Goal: Task Accomplishment & Management: Manage account settings

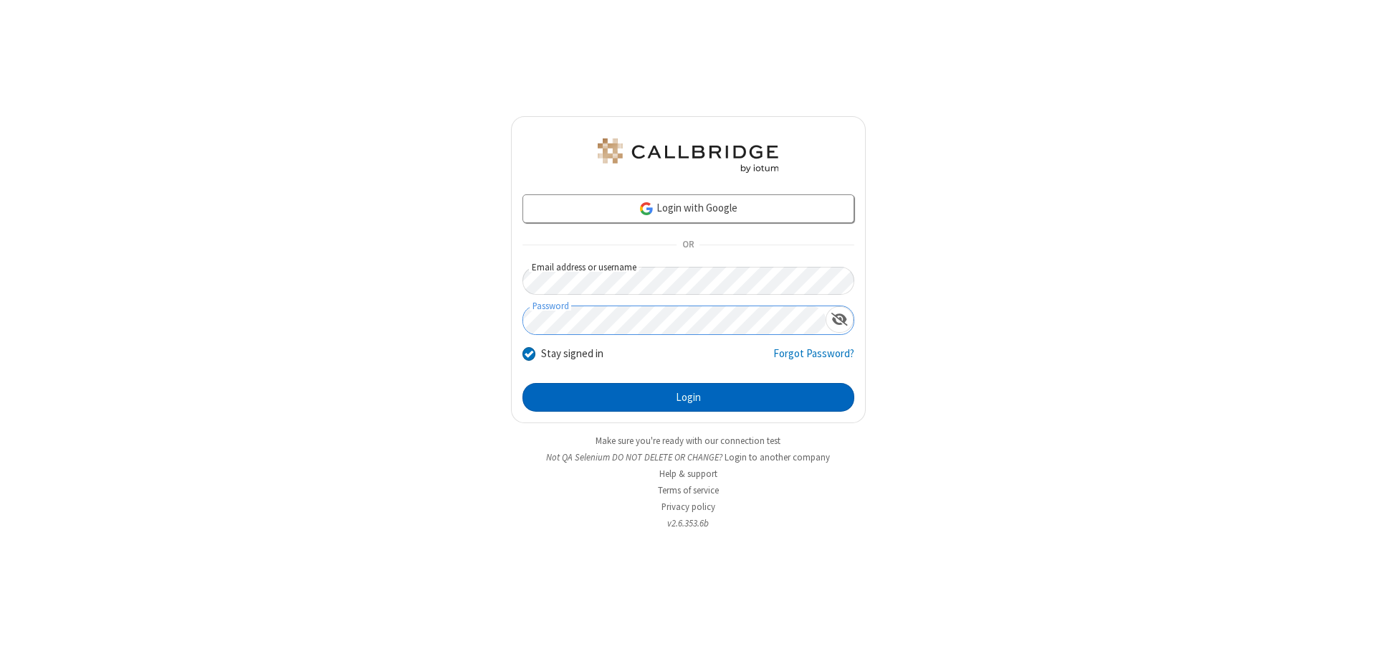
click at [688, 397] on button "Login" at bounding box center [689, 397] width 332 height 29
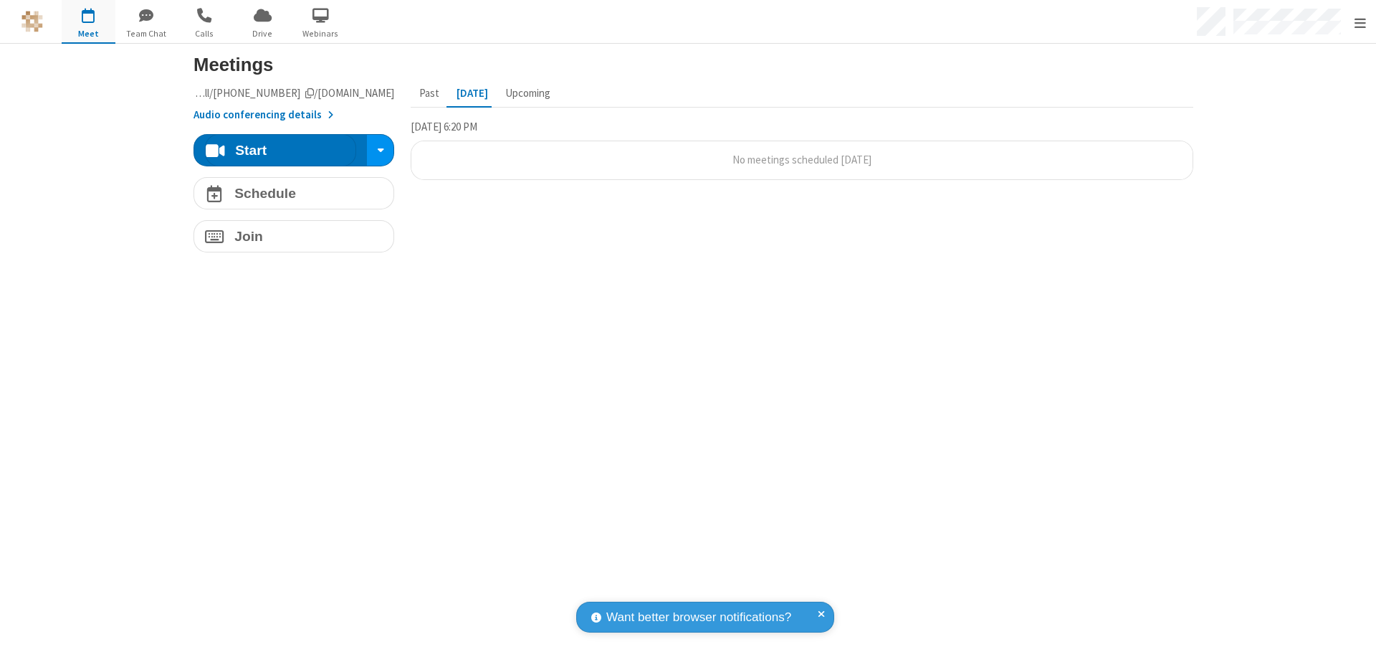
click at [1360, 22] on span "Open menu" at bounding box center [1360, 23] width 11 height 14
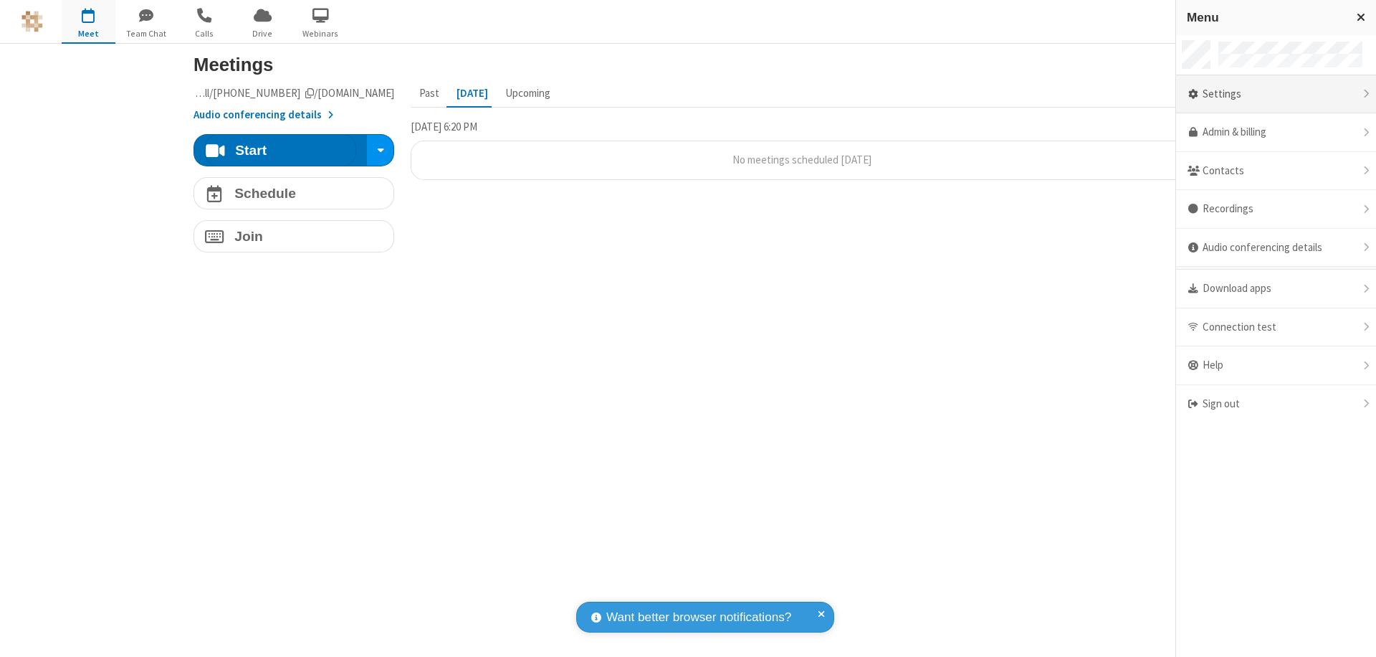
click at [1276, 94] on div "Settings" at bounding box center [1276, 94] width 200 height 39
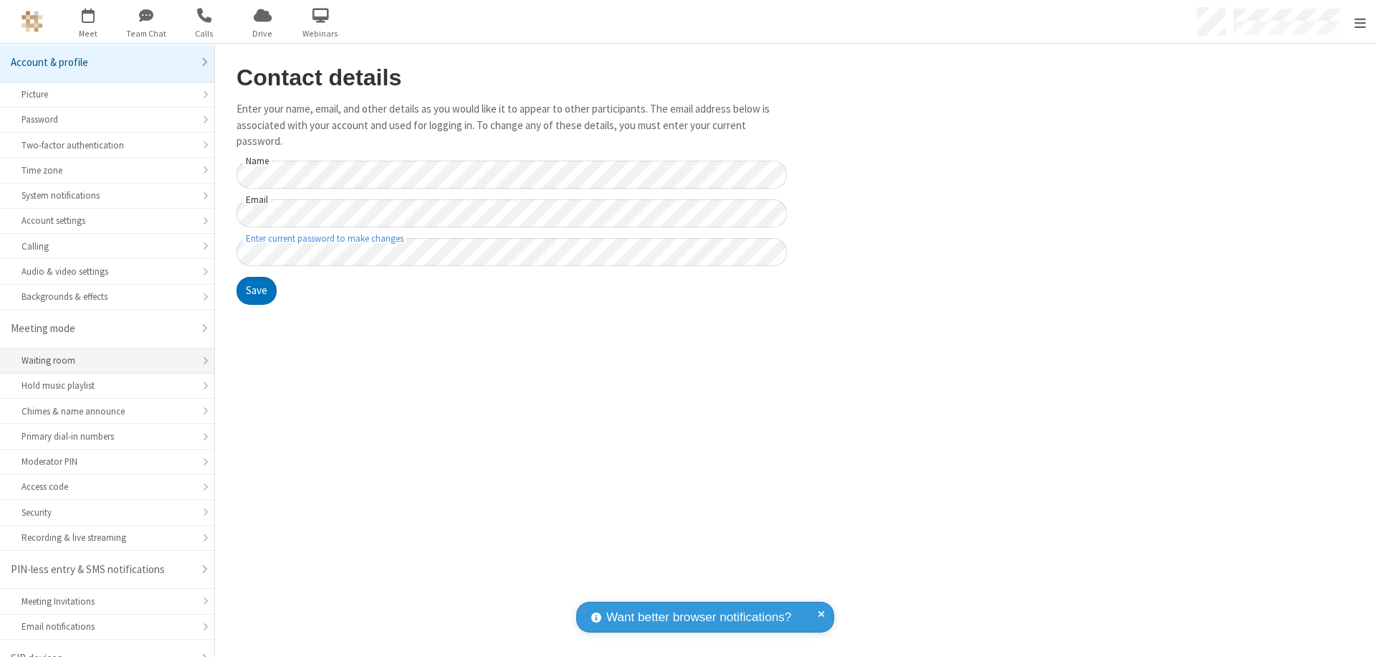
click at [102, 353] on div "Waiting room" at bounding box center [107, 360] width 171 height 14
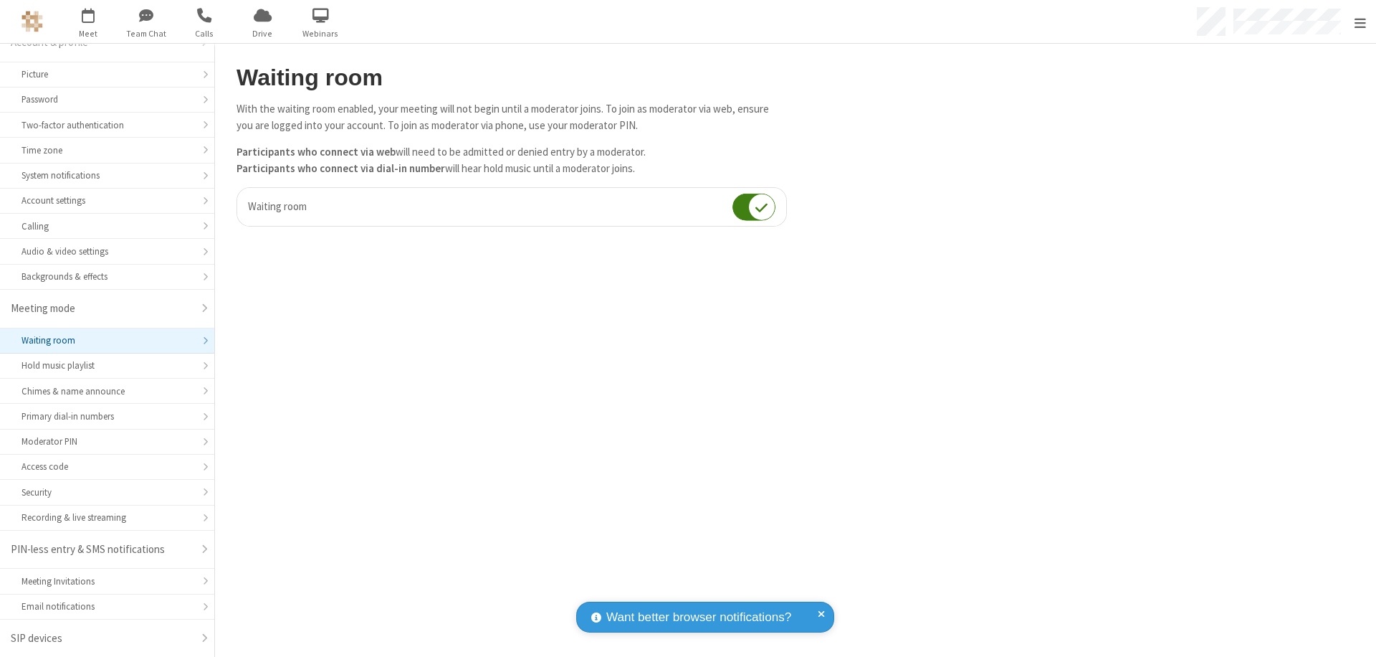
click at [754, 206] on input "checkbox" at bounding box center [754, 207] width 43 height 28
checkbox input "false"
click at [1360, 22] on span "Open menu" at bounding box center [1360, 23] width 11 height 14
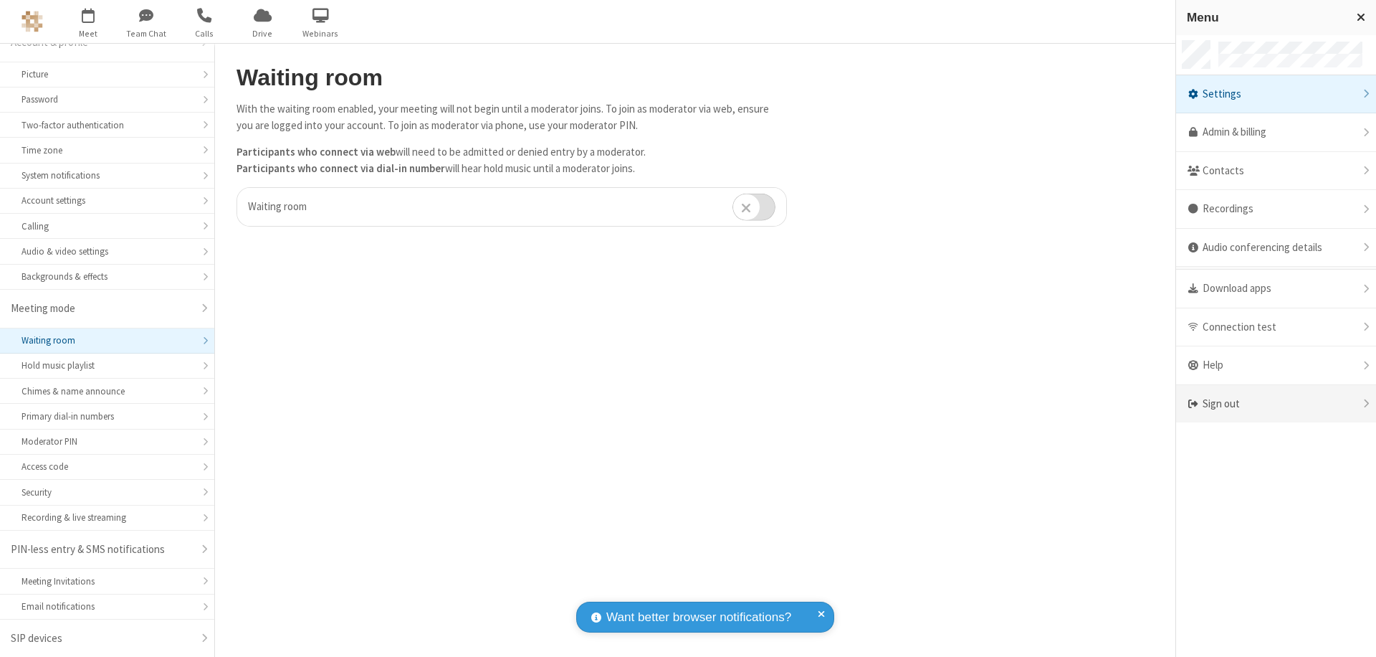
click at [1276, 404] on div "Sign out" at bounding box center [1276, 404] width 200 height 38
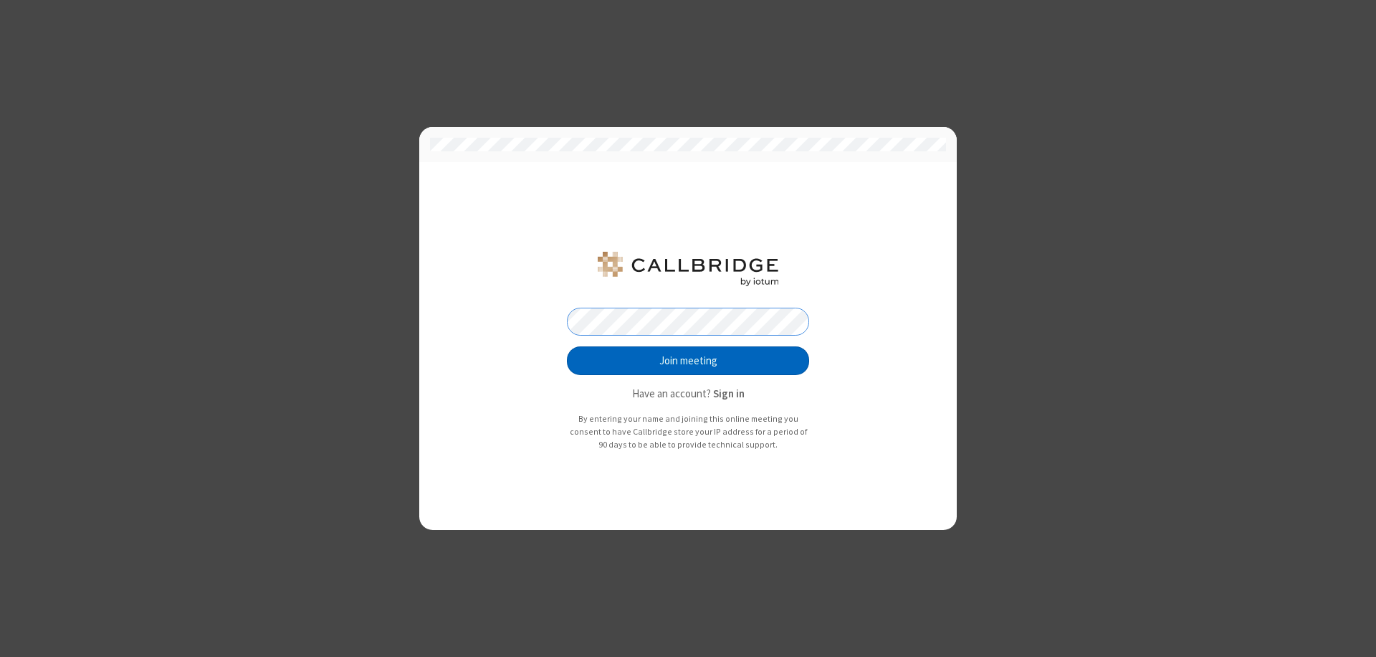
click at [688, 361] on button "Join meeting" at bounding box center [688, 360] width 242 height 29
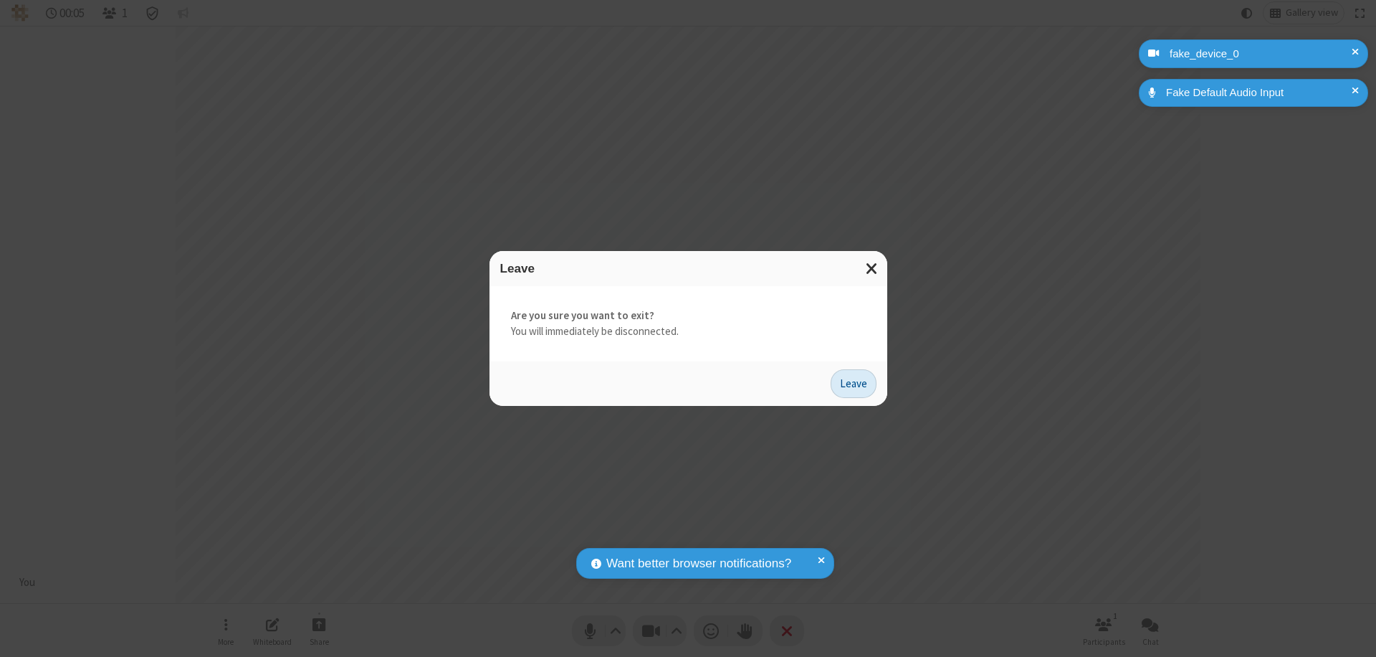
click at [854, 383] on button "Leave" at bounding box center [854, 383] width 46 height 29
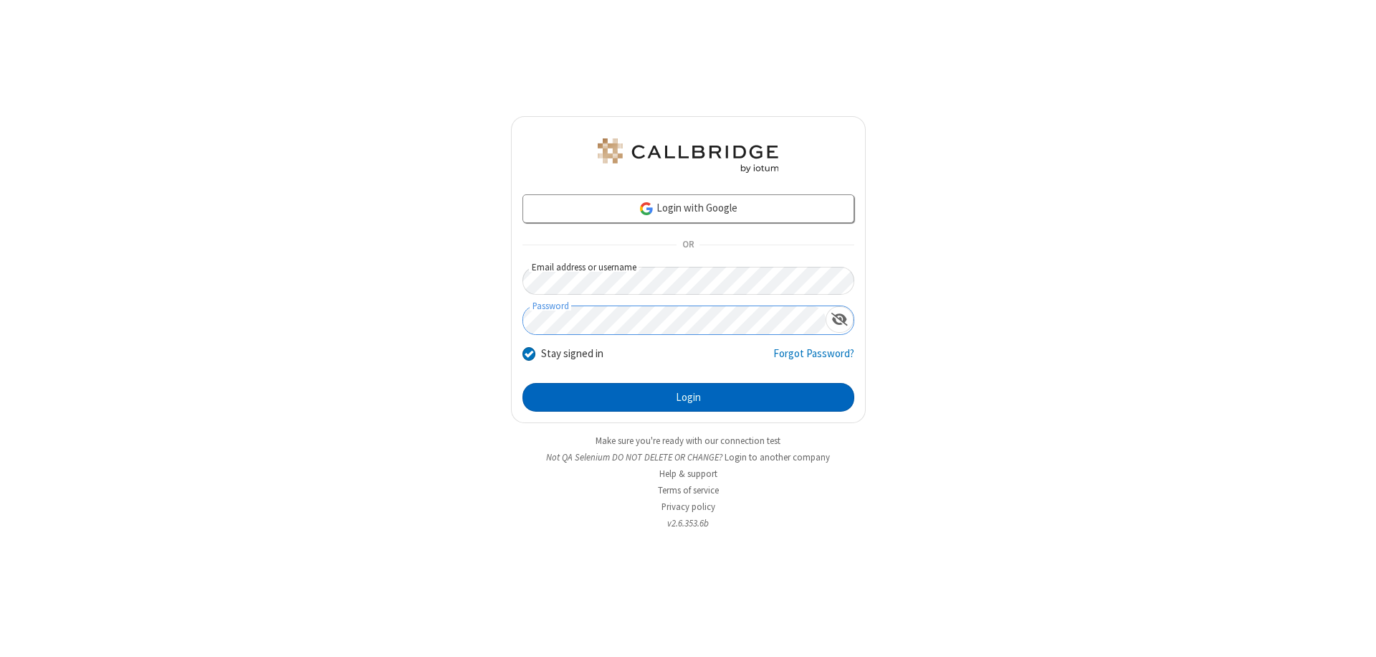
click at [688, 397] on button "Login" at bounding box center [689, 397] width 332 height 29
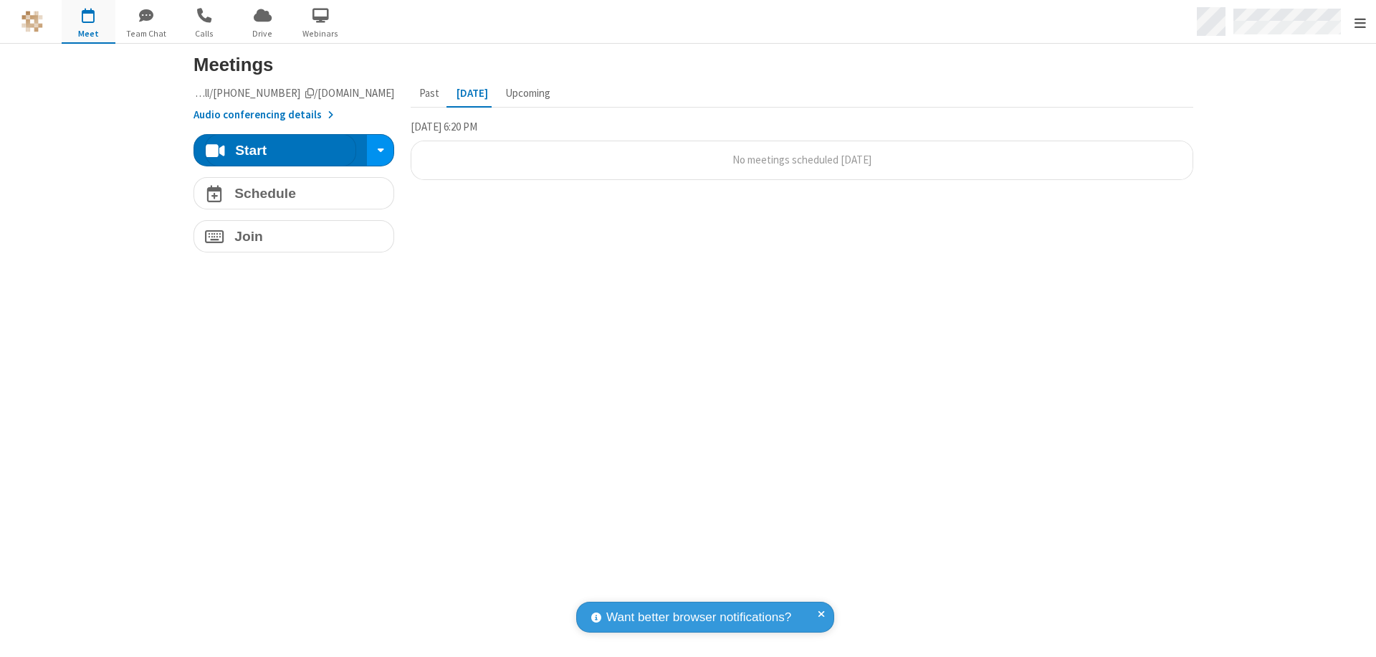
click at [1360, 22] on span "Open menu" at bounding box center [1360, 23] width 11 height 14
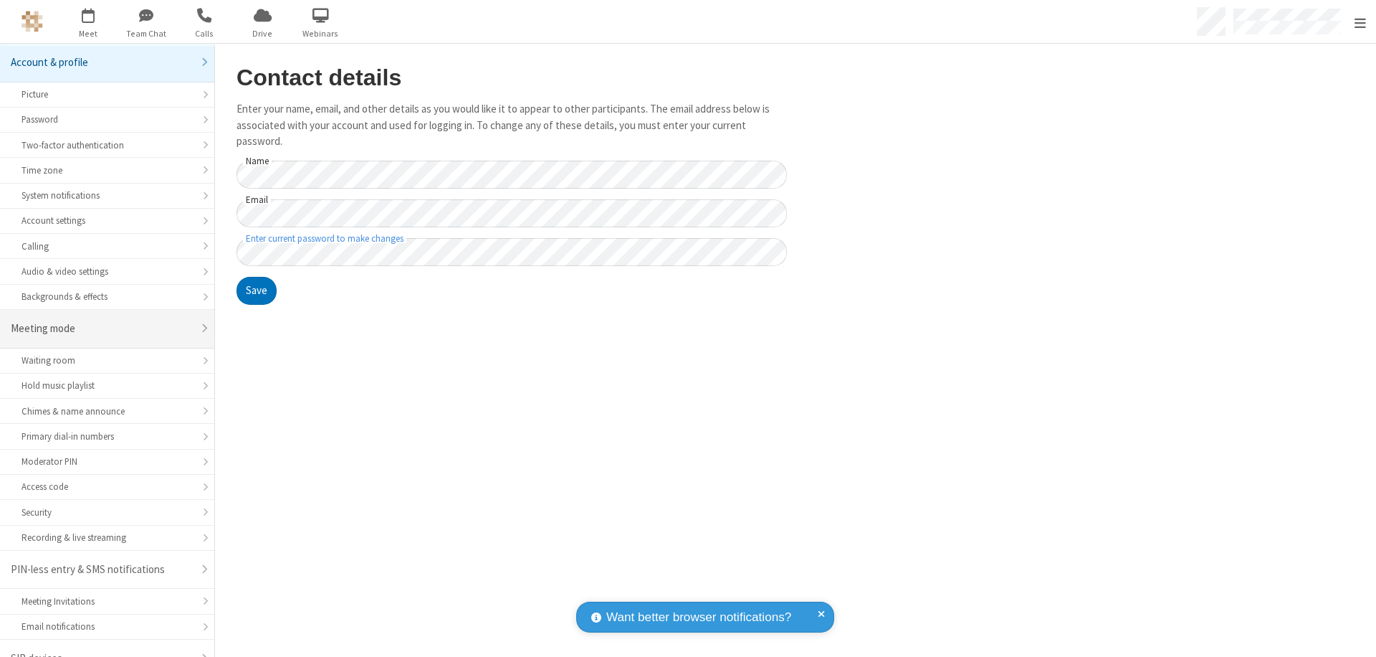
click at [102, 320] on div "Meeting mode" at bounding box center [102, 328] width 182 height 16
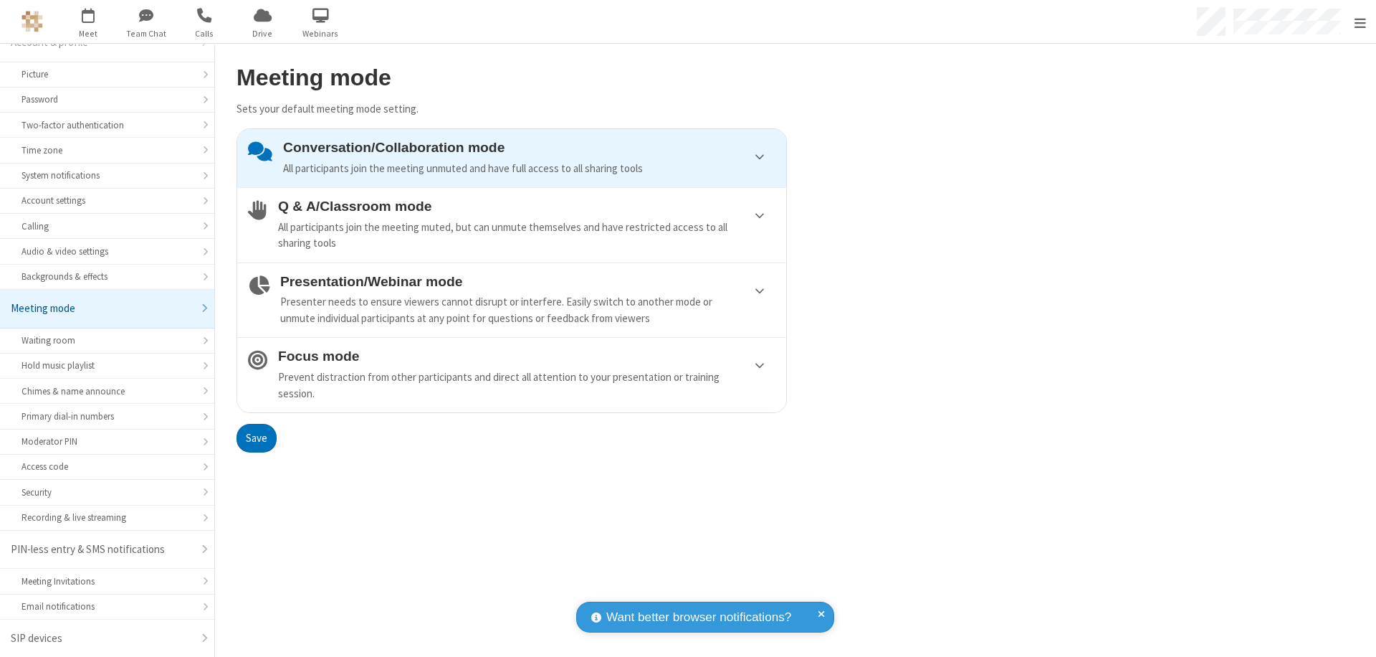
click at [512, 158] on div "Conversation/Collaboration mode All participants join the meeting unmuted and h…" at bounding box center [529, 158] width 492 height 37
click at [256, 437] on button "Save" at bounding box center [257, 438] width 40 height 29
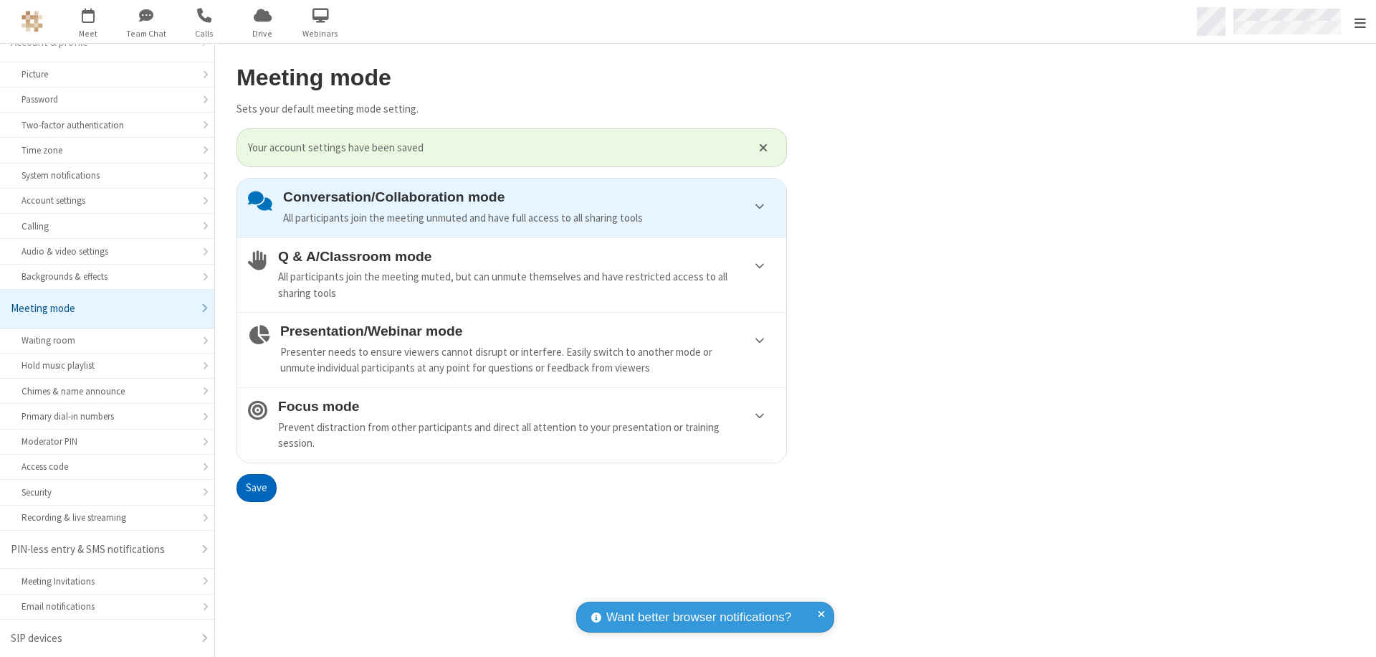
click at [1360, 22] on span "Open menu" at bounding box center [1360, 23] width 11 height 14
